Goal: Task Accomplishment & Management: Manage account settings

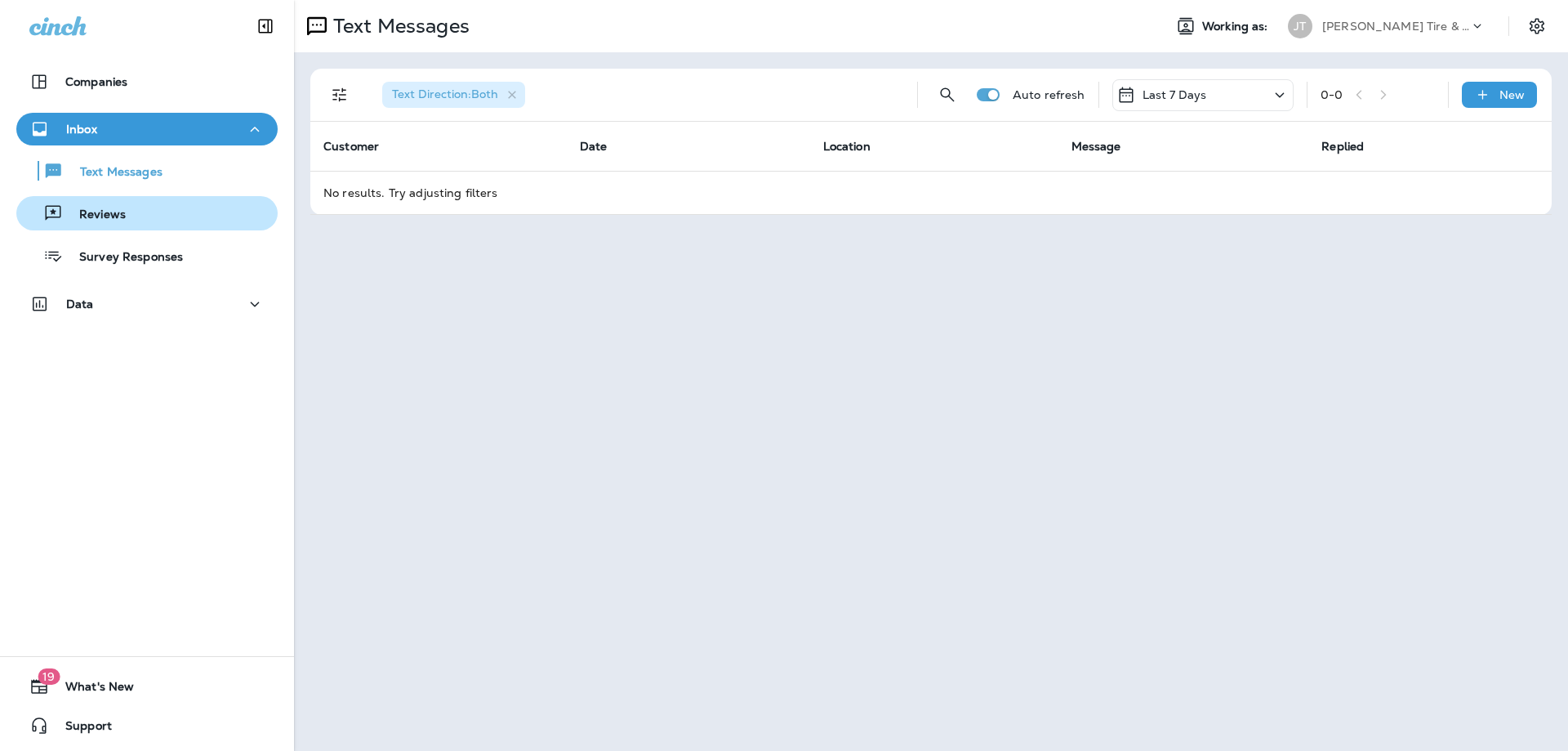
click at [164, 219] on div "Reviews" at bounding box center [147, 213] width 249 height 25
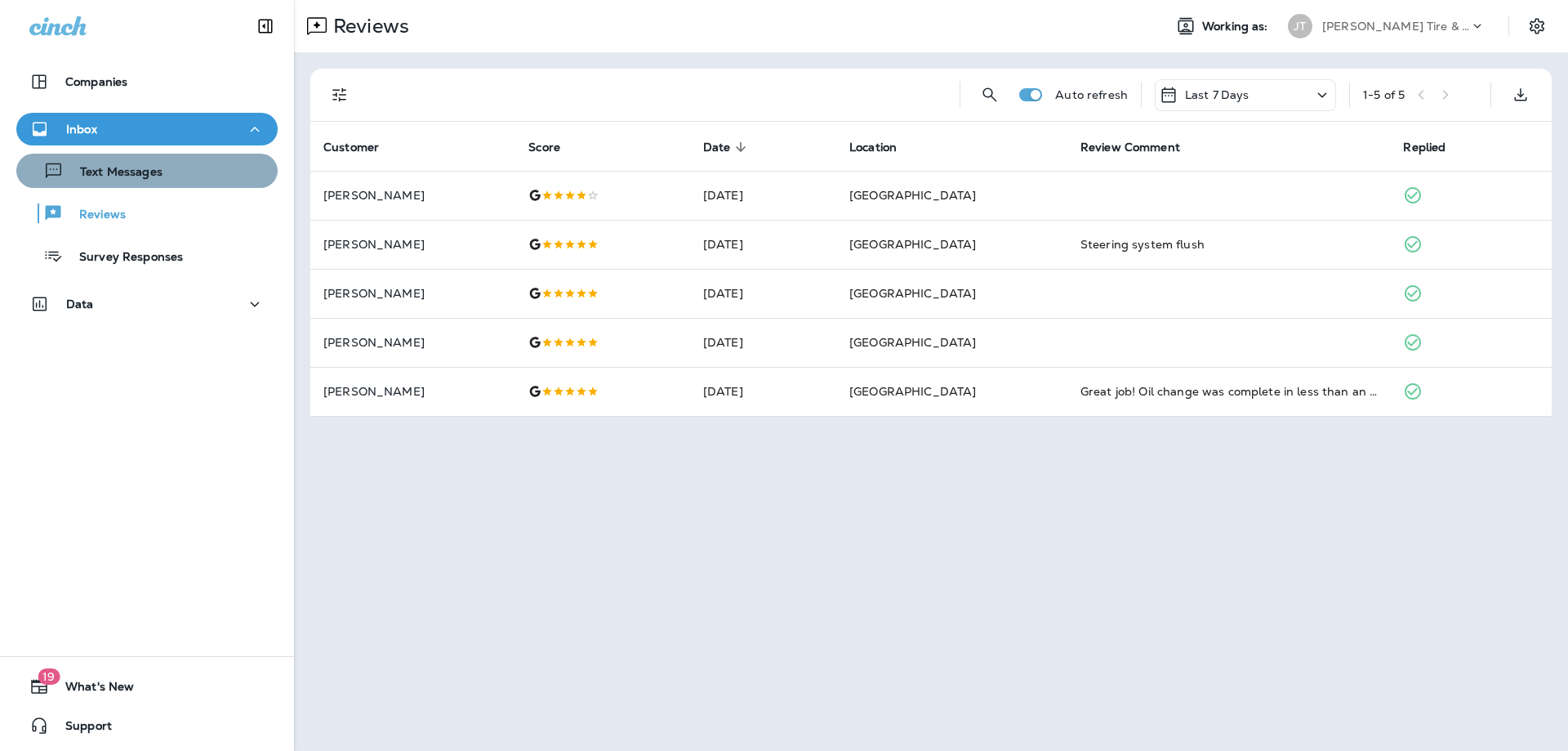
click at [128, 168] on p "Text Messages" at bounding box center [113, 172] width 99 height 16
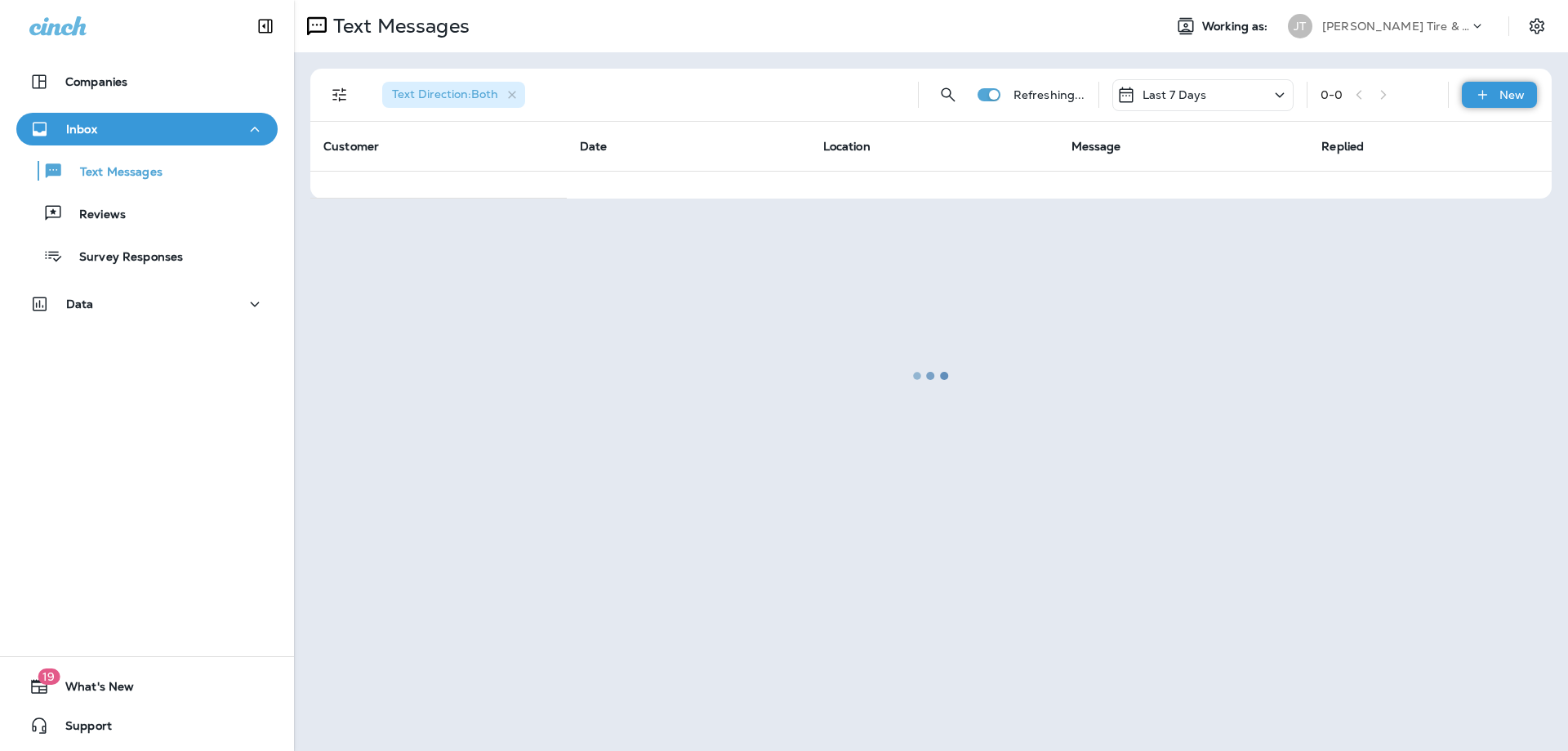
click at [1518, 91] on p "New" at bounding box center [1511, 95] width 26 height 13
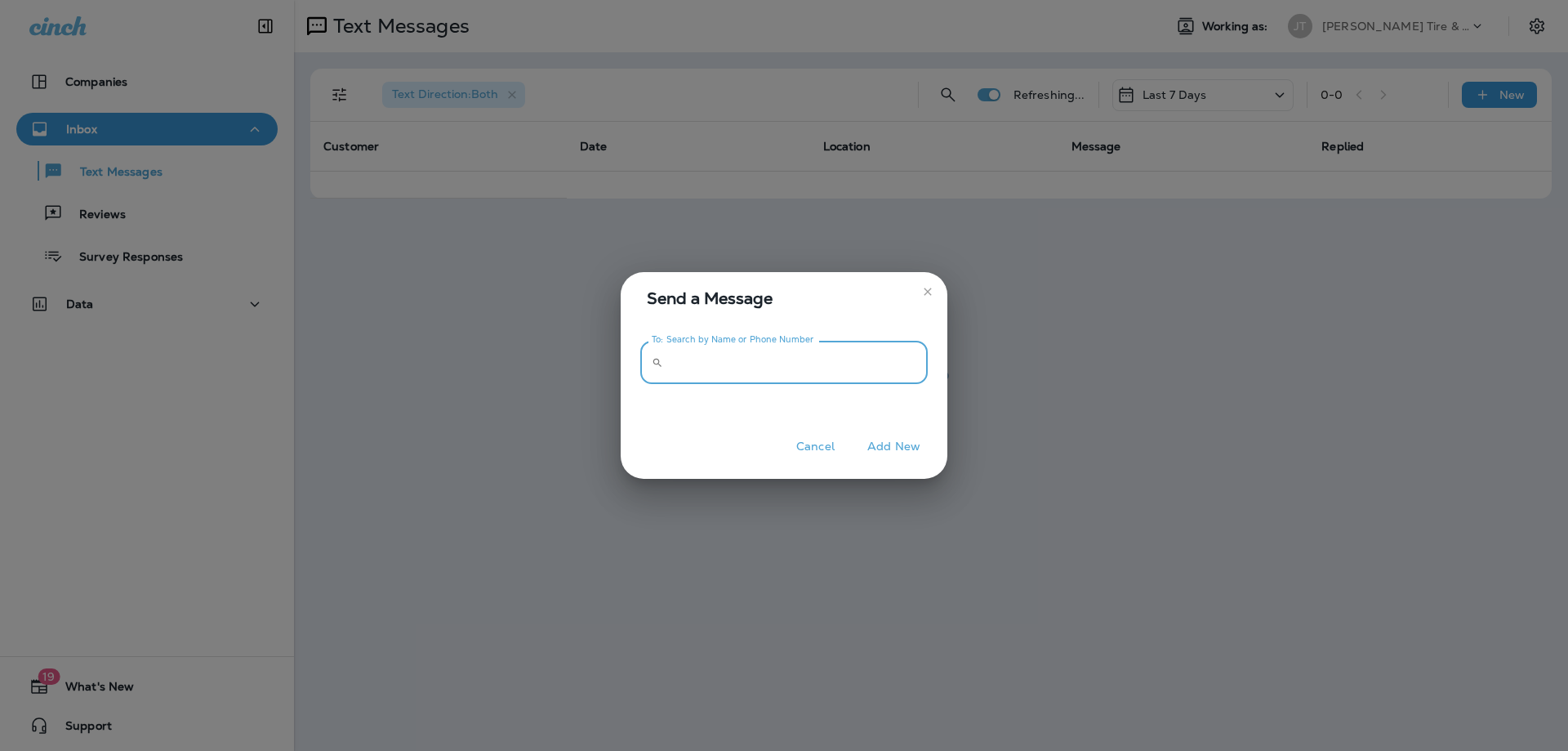
click at [761, 347] on input "To: Search by Name or Phone Number" at bounding box center [798, 362] width 258 height 44
click at [928, 290] on icon "close" at bounding box center [928, 292] width 13 height 13
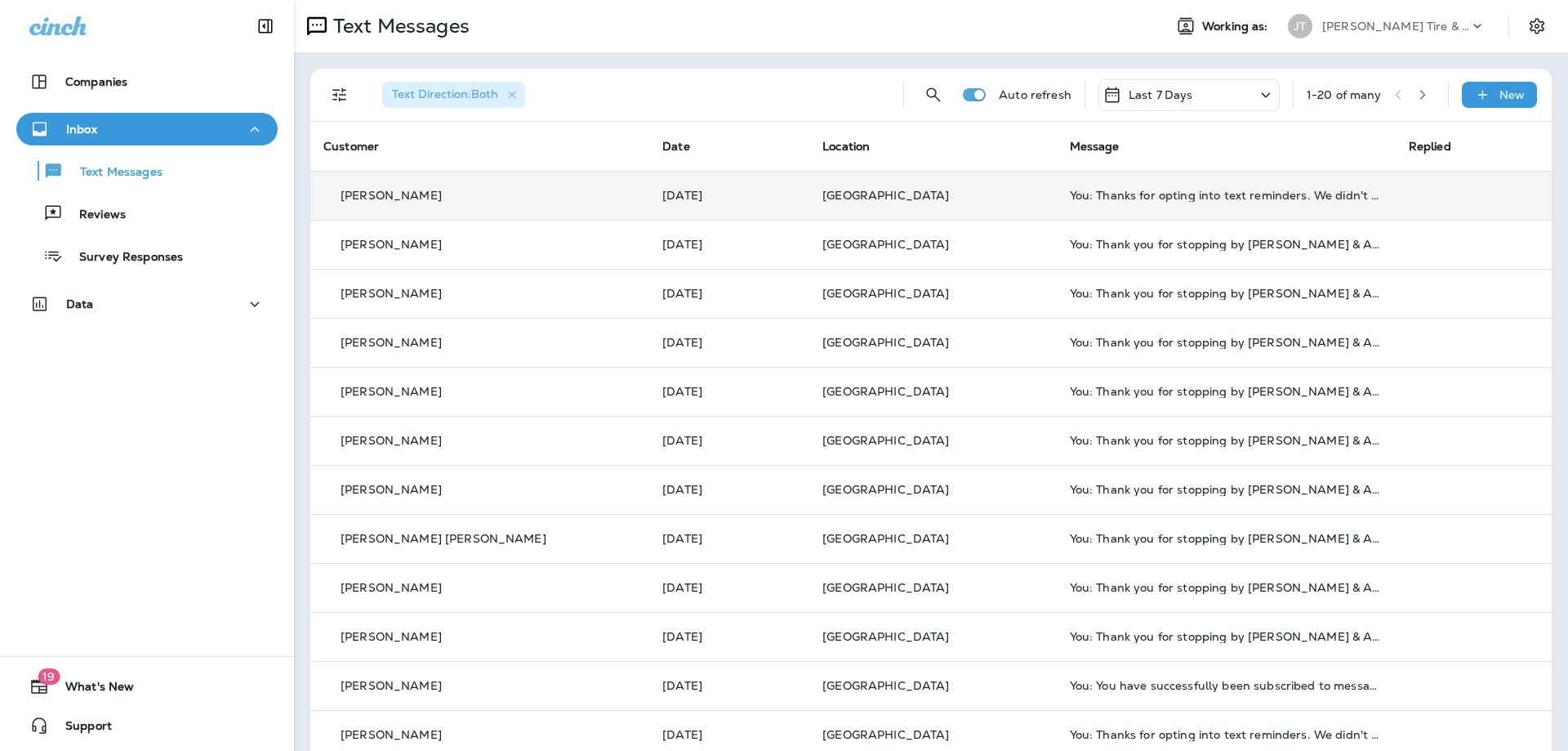
click at [1057, 201] on td "You: Thanks for opting into text reminders. We didn't find your phone number in…" at bounding box center [1226, 195] width 339 height 49
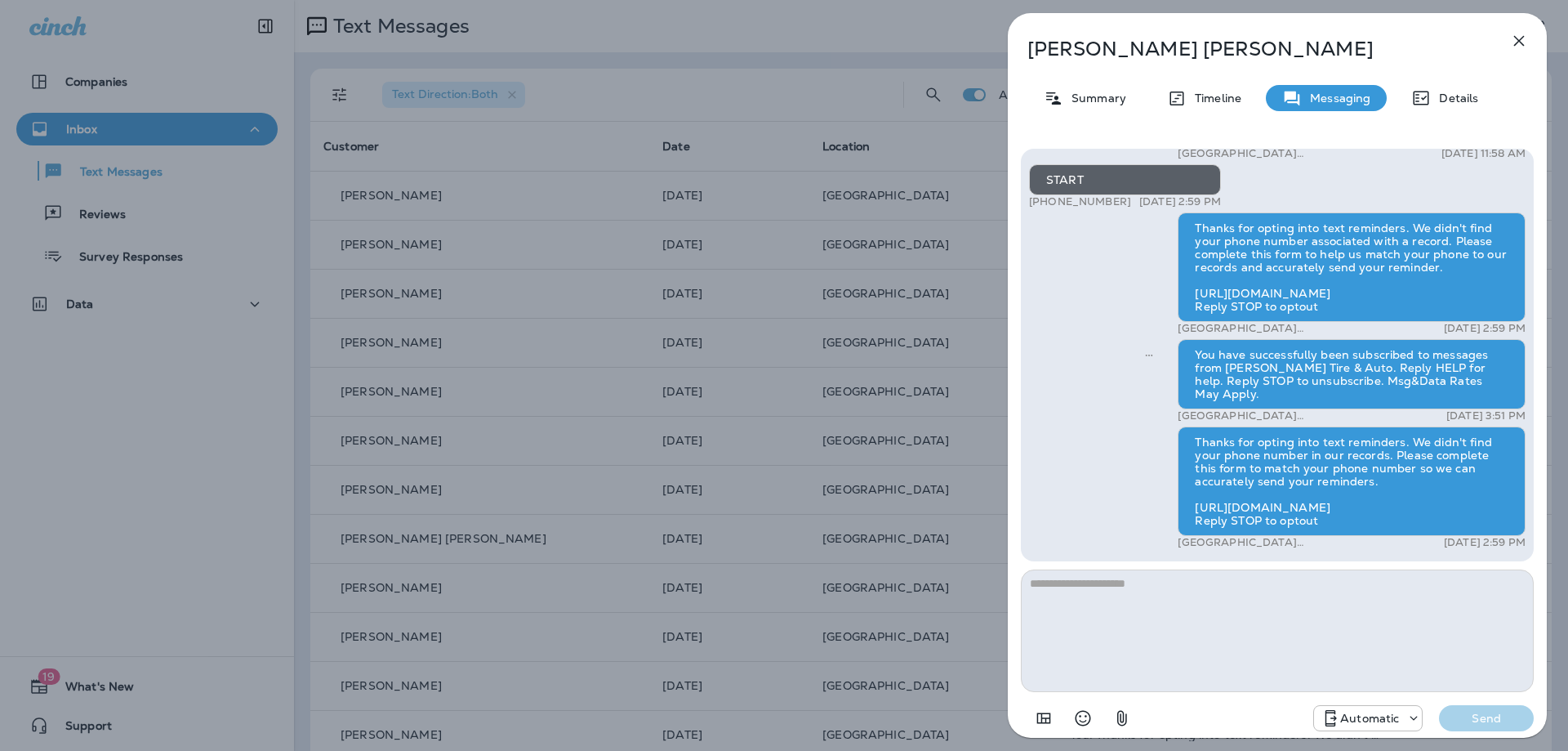
click at [1528, 40] on icon "button" at bounding box center [1519, 41] width 20 height 20
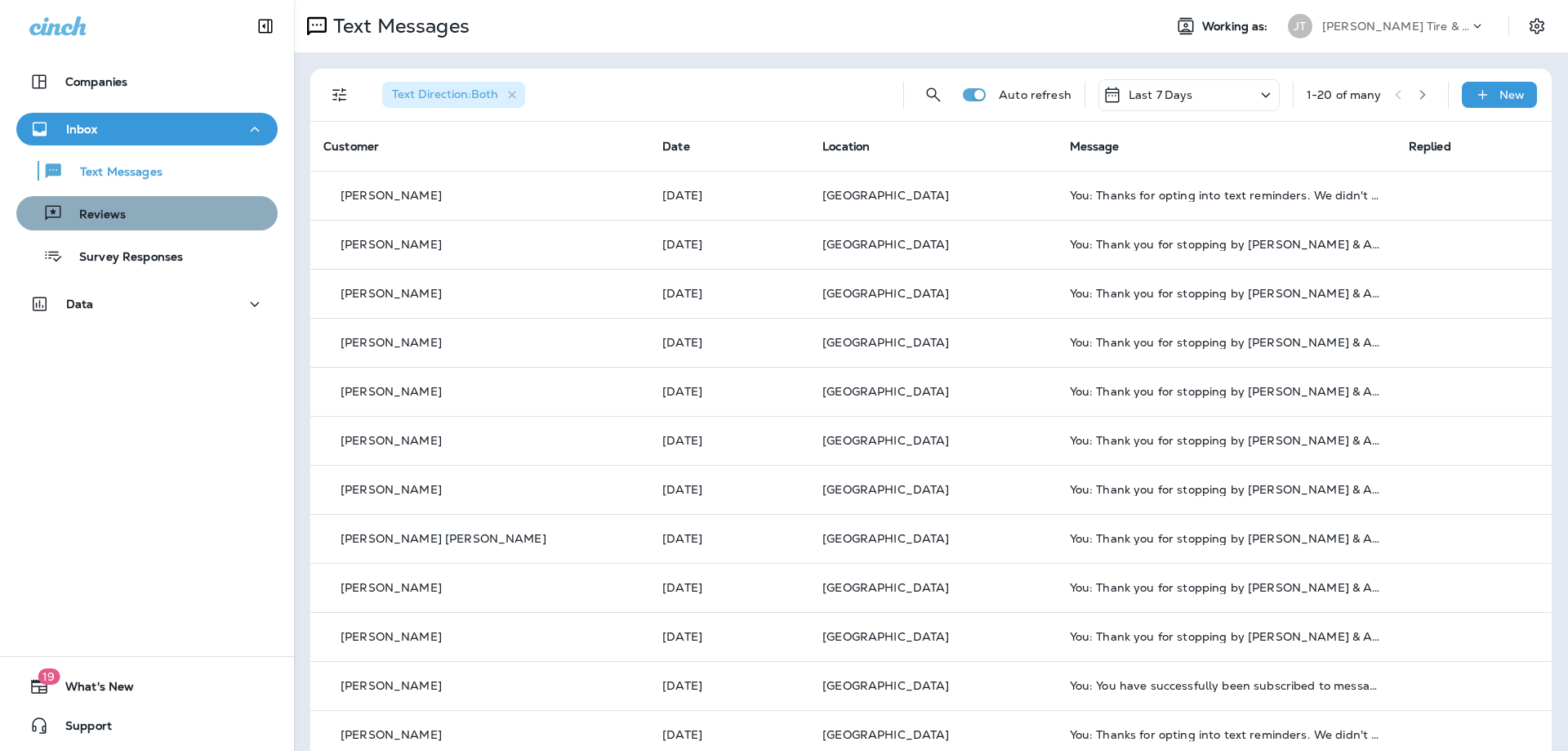
click at [111, 213] on p "Reviews" at bounding box center [94, 215] width 63 height 16
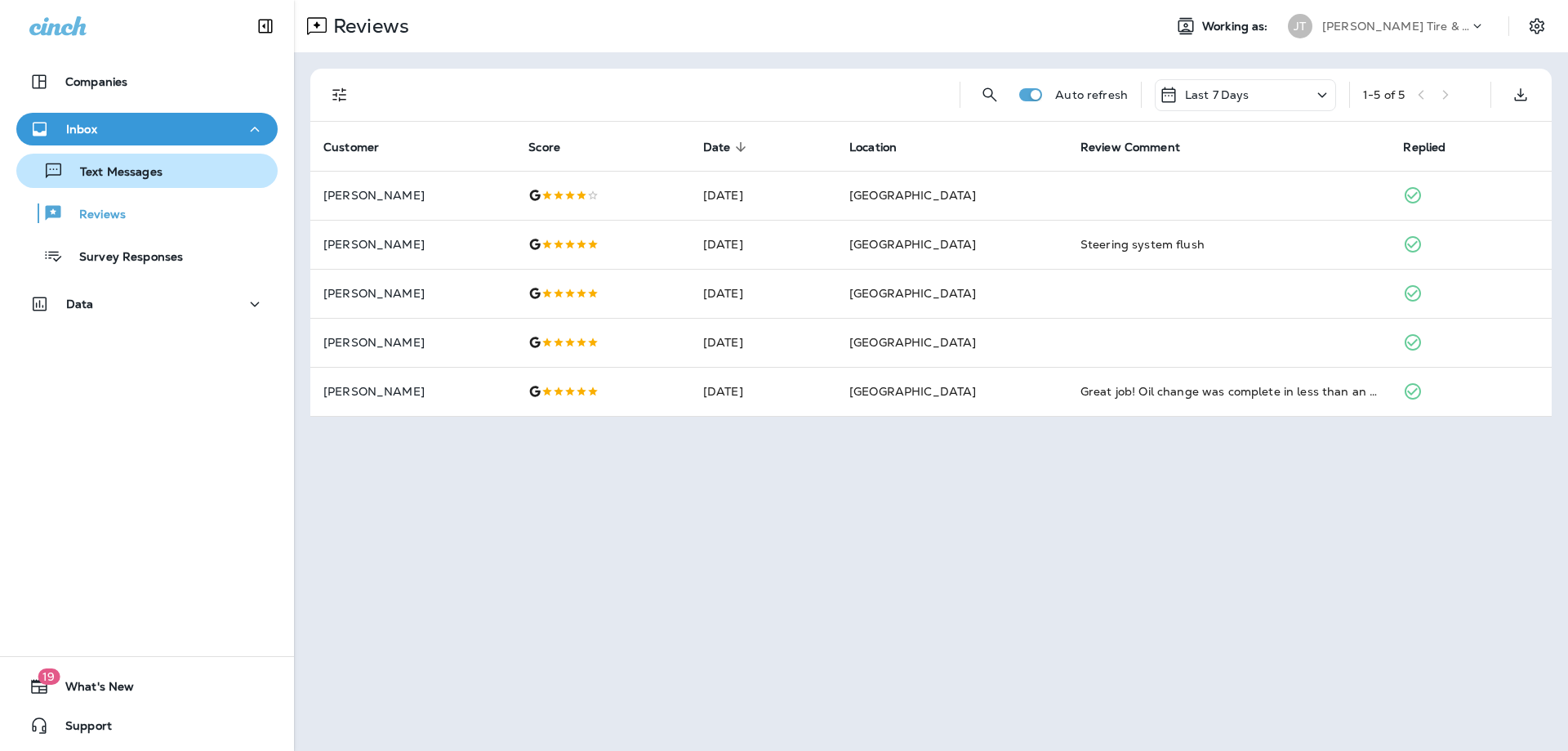
click at [128, 156] on button "Text Messages" at bounding box center [147, 171] width 261 height 35
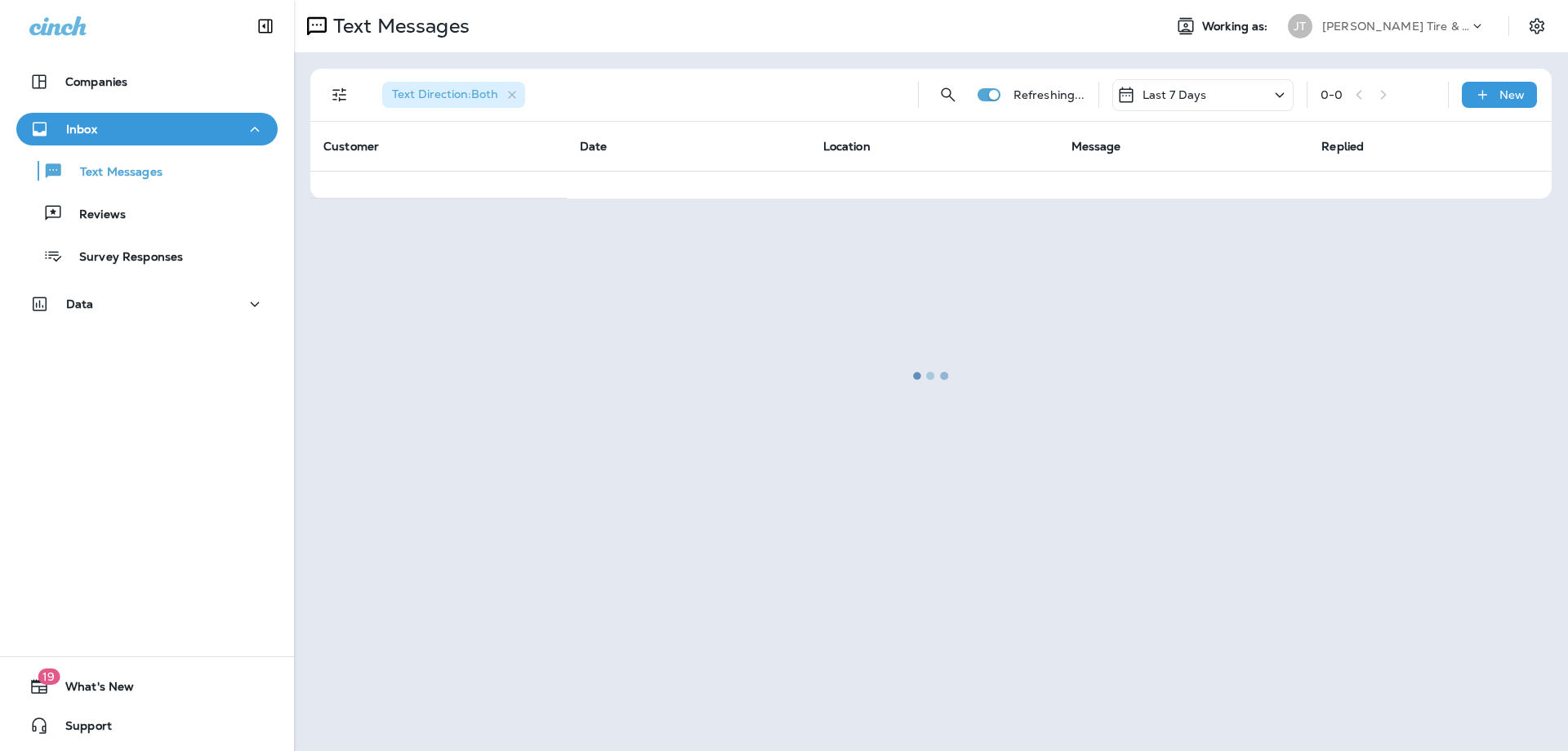
click at [16, 154] on button "Text Messages" at bounding box center [147, 171] width 261 height 35
